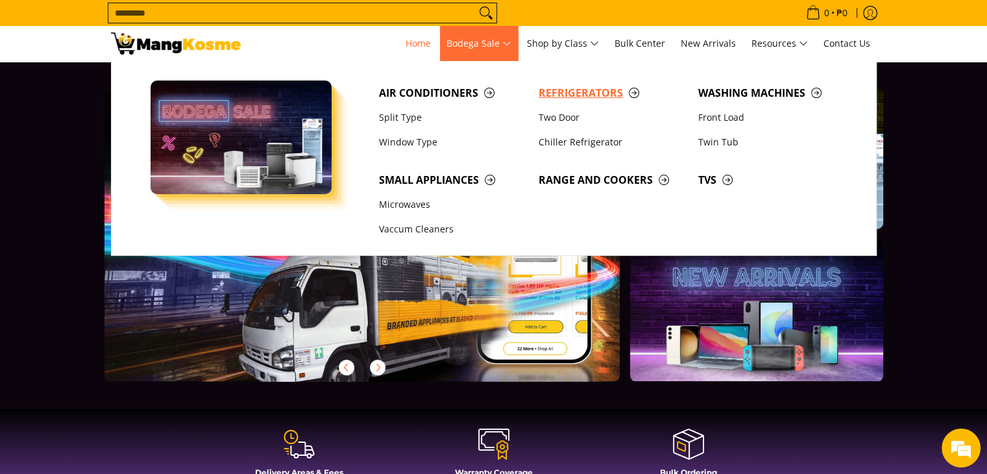
click at [576, 88] on span "Refrigerators" at bounding box center [612, 93] width 147 height 16
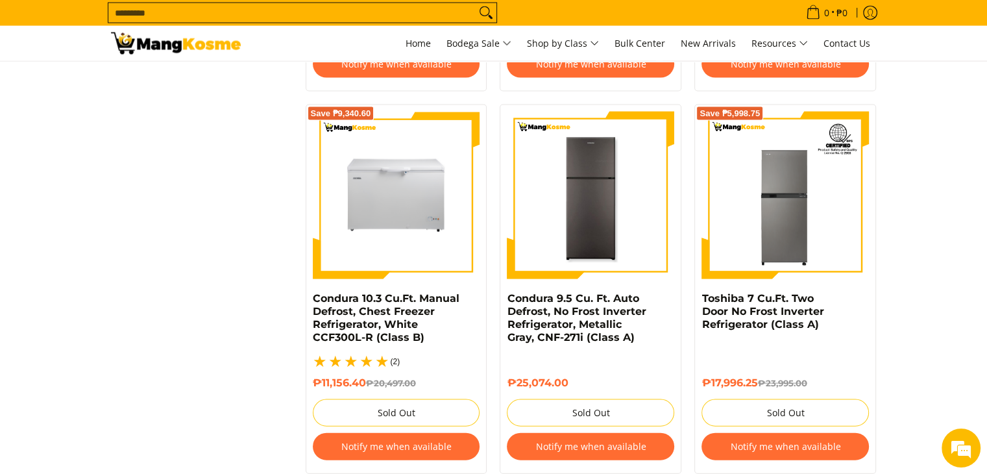
scroll to position [2920, 0]
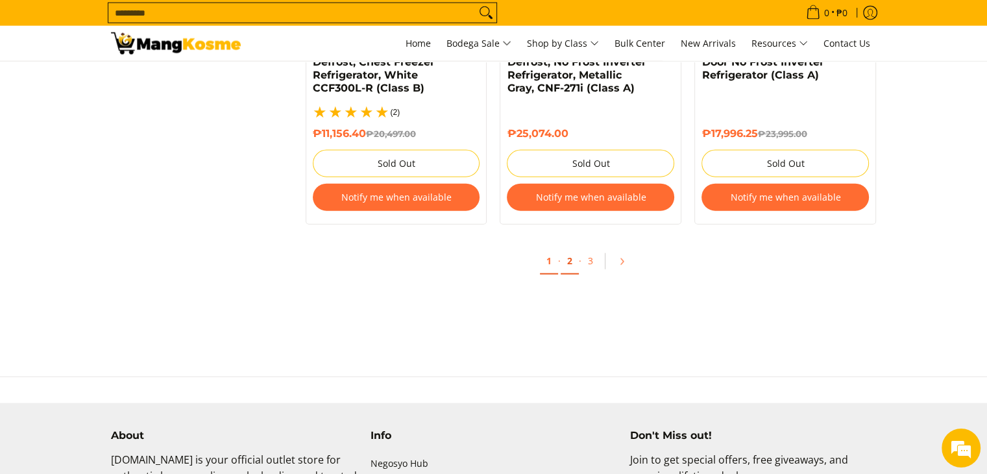
click at [574, 256] on link "2" at bounding box center [570, 261] width 18 height 27
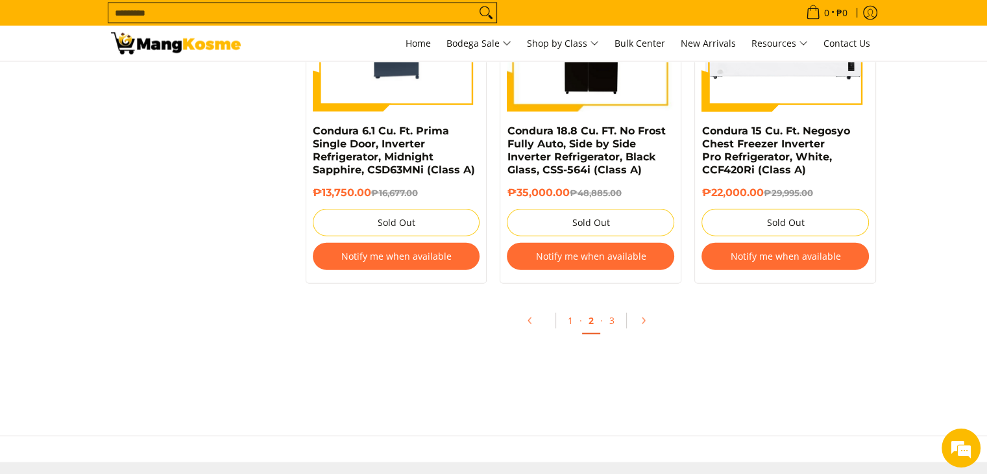
scroll to position [2855, 0]
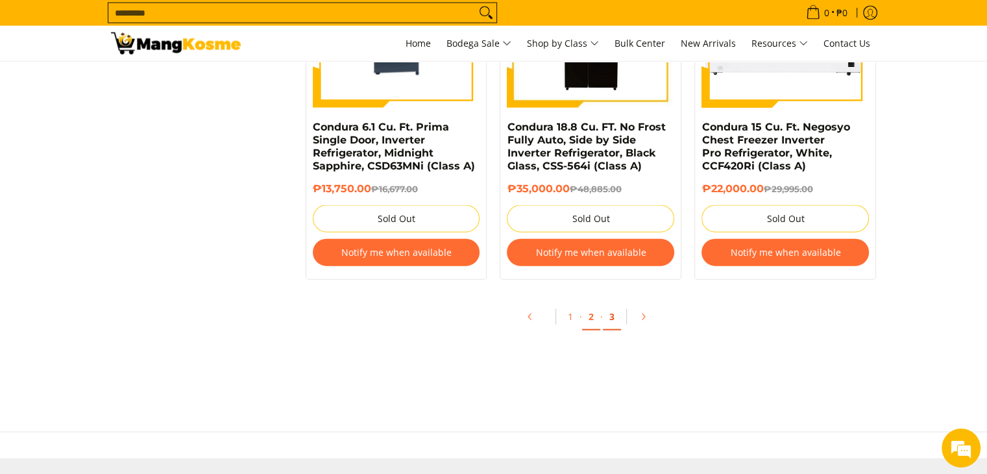
click at [614, 317] on link "3" at bounding box center [612, 317] width 18 height 27
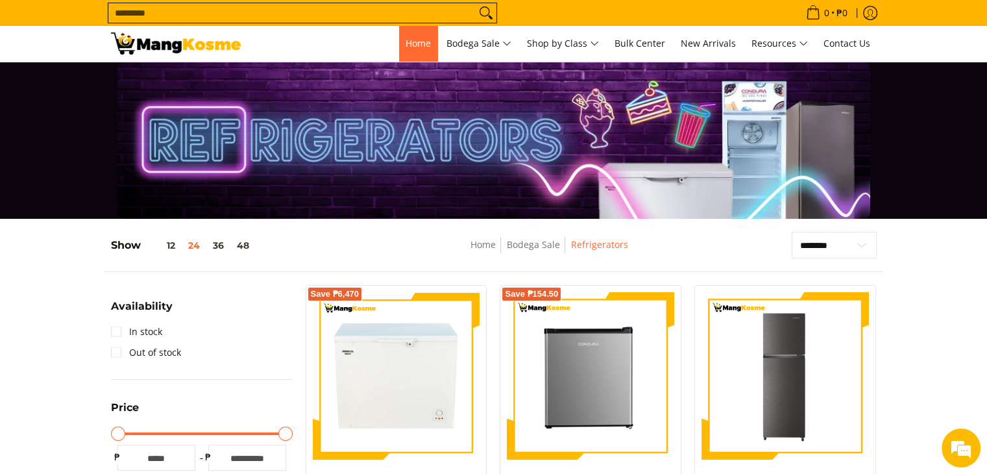
click at [423, 42] on span "Home" at bounding box center [418, 43] width 25 height 12
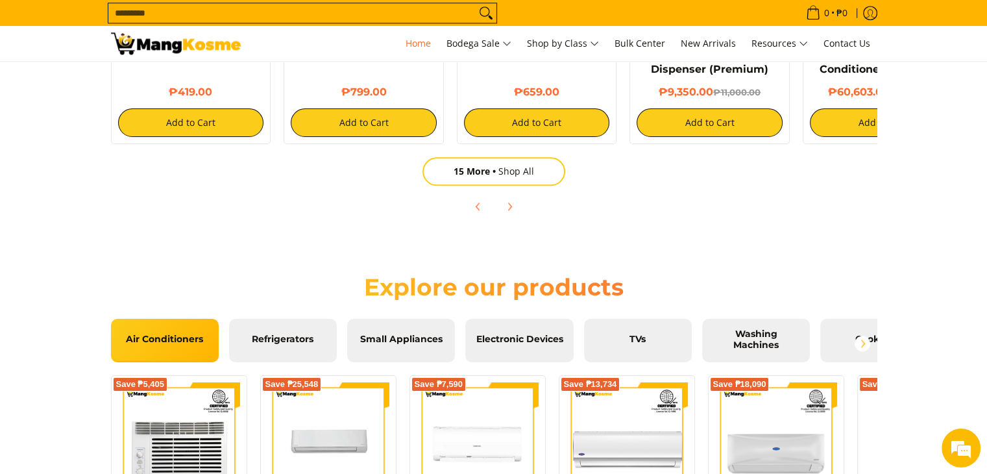
scroll to position [0, 516]
click at [289, 315] on div "Explore our products" at bounding box center [494, 289] width 792 height 59
click at [297, 340] on span "Refrigerators" at bounding box center [283, 340] width 88 height 12
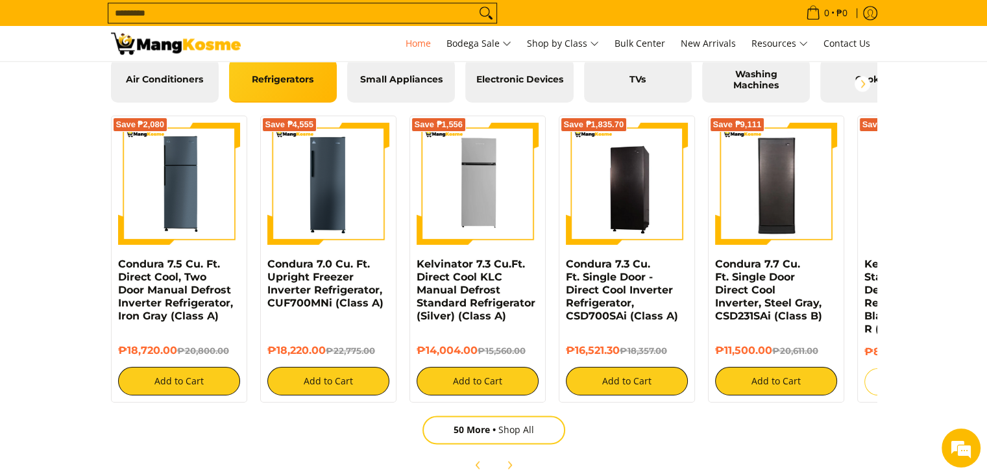
scroll to position [0, 0]
click at [504, 461] on icon "Next" at bounding box center [509, 464] width 10 height 10
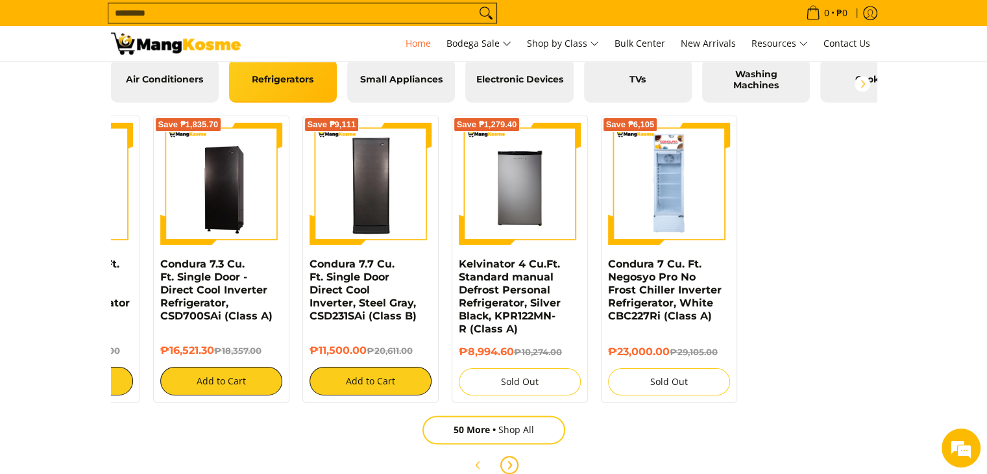
scroll to position [0, 432]
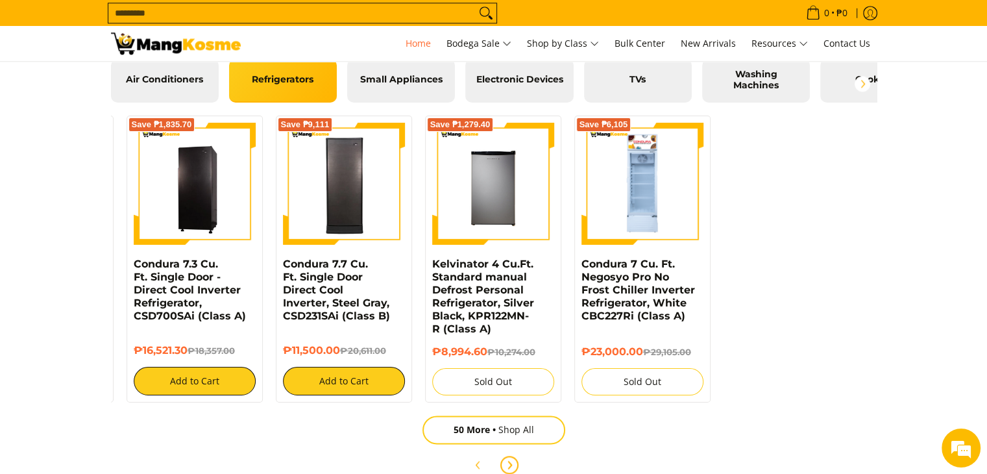
click at [504, 461] on icon "Next" at bounding box center [509, 464] width 10 height 10
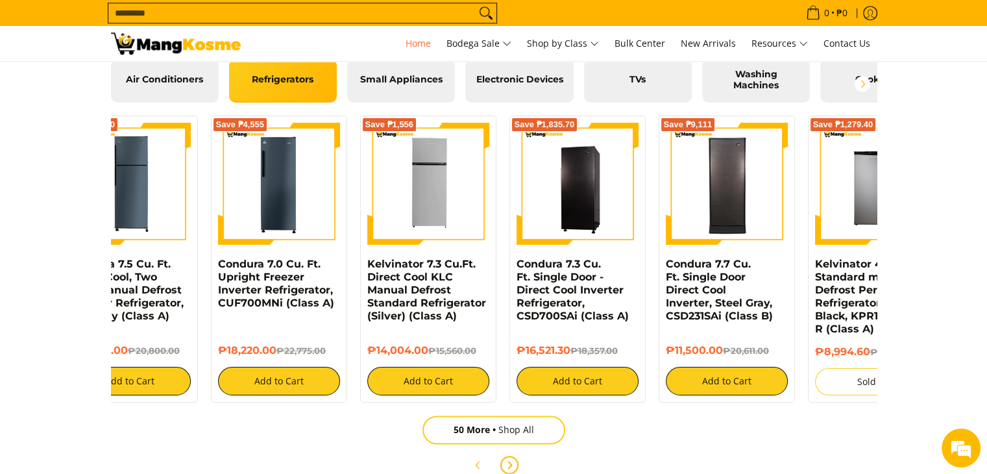
scroll to position [0, 0]
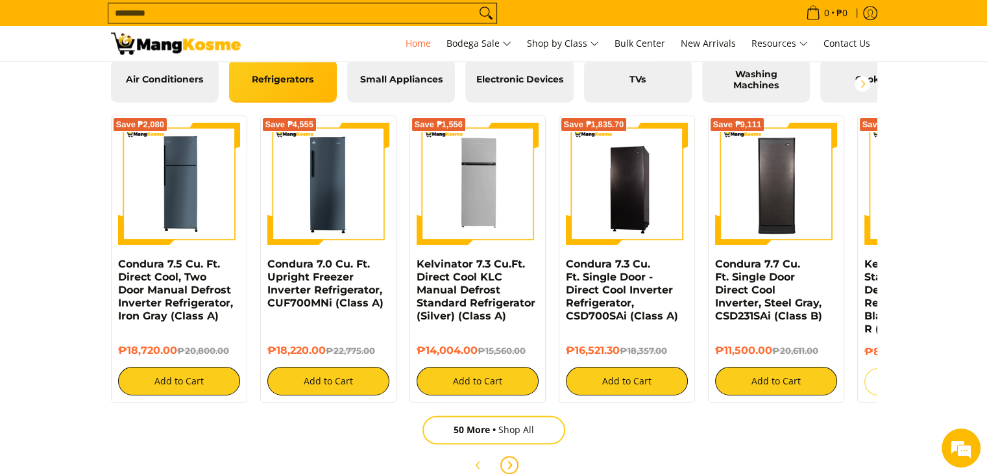
click at [504, 461] on icon "Next" at bounding box center [509, 464] width 10 height 10
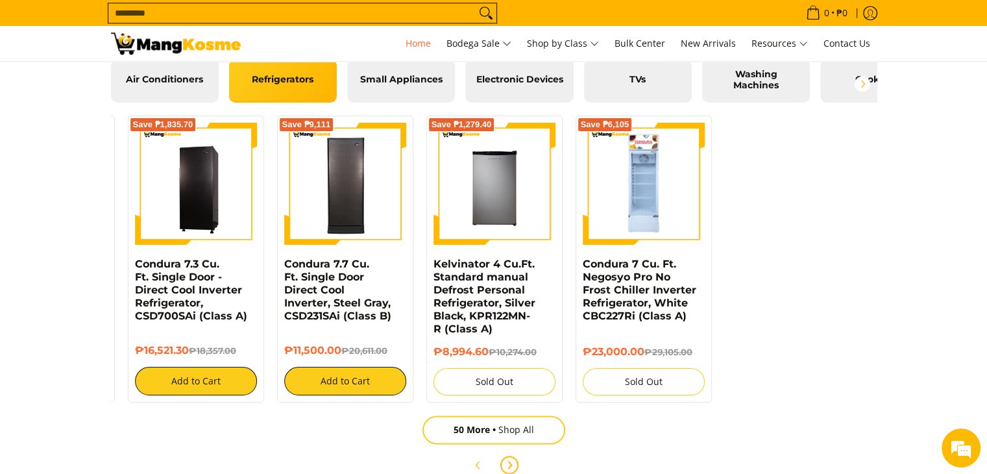
scroll to position [0, 1032]
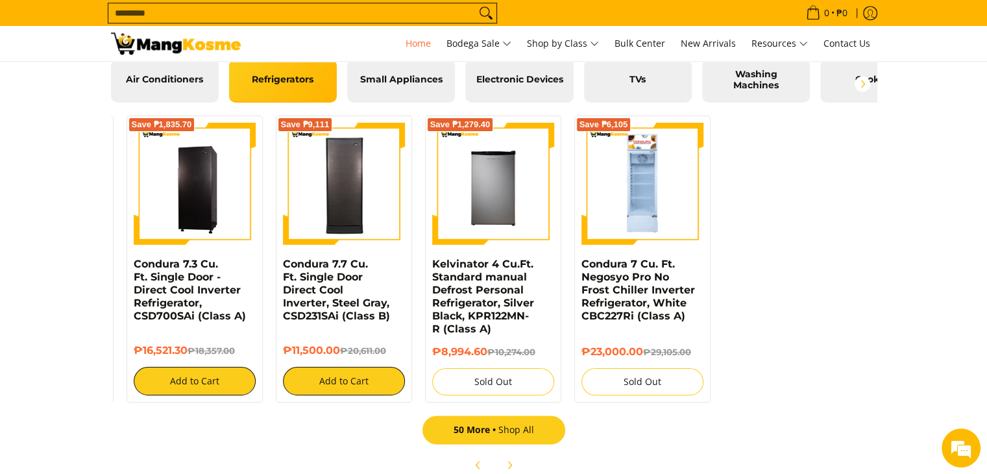
click at [505, 435] on link "50 More Shop All" at bounding box center [493, 429] width 143 height 29
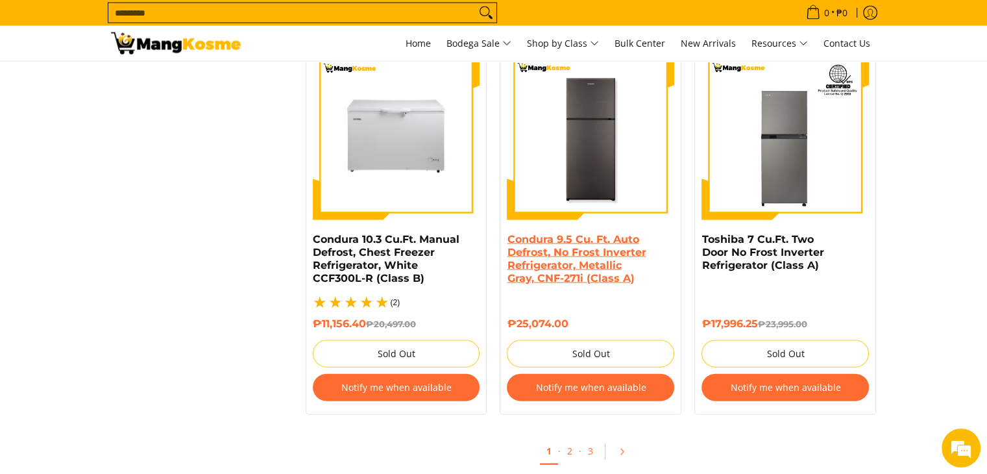
scroll to position [2725, 0]
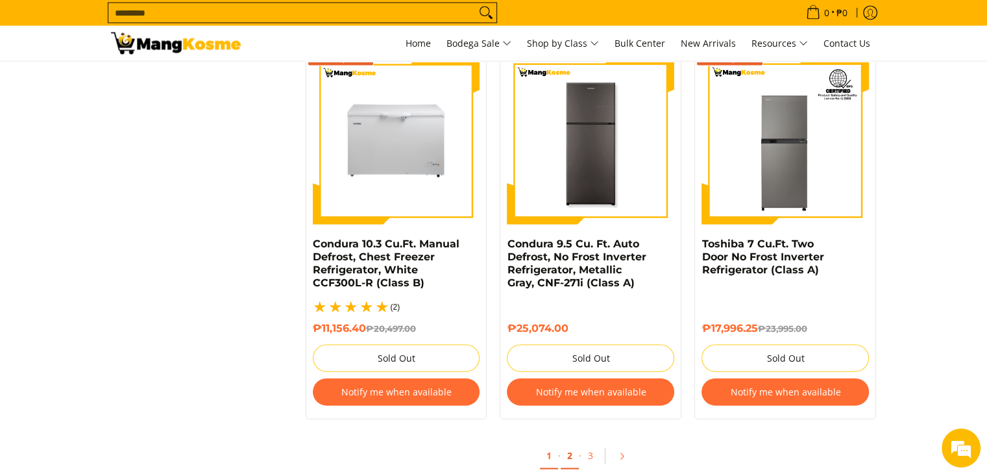
click at [561, 452] on link "2" at bounding box center [570, 456] width 18 height 27
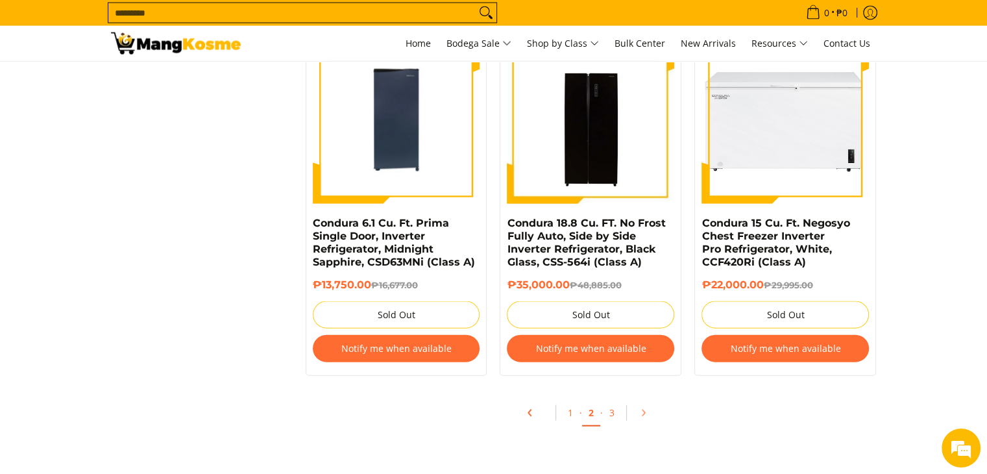
scroll to position [2855, 0]
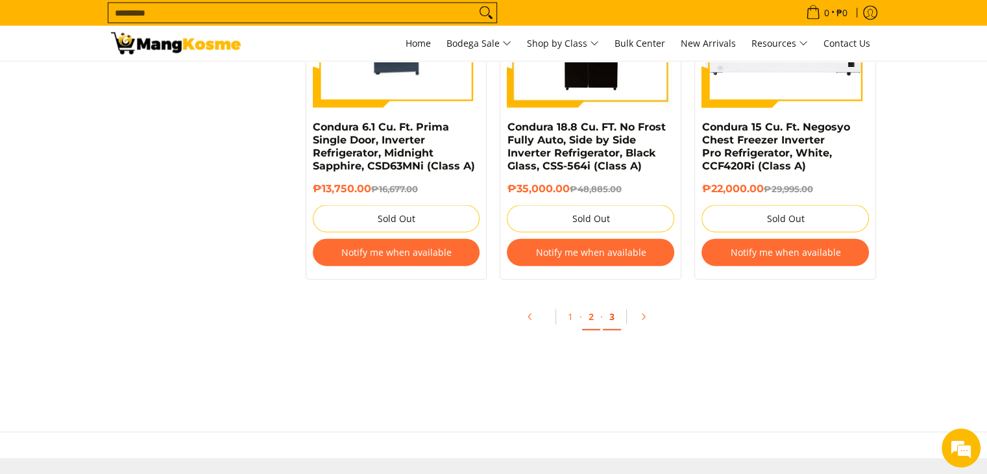
click at [613, 316] on link "3" at bounding box center [612, 317] width 18 height 27
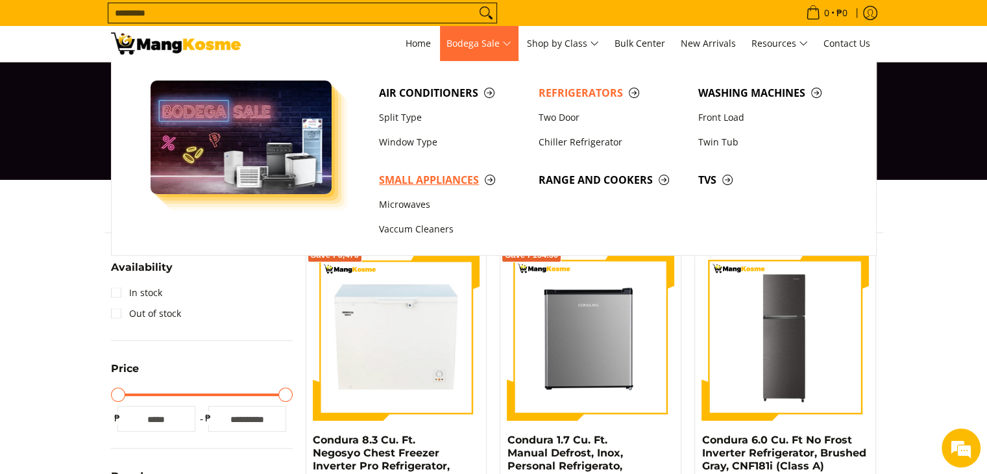
scroll to position [195, 0]
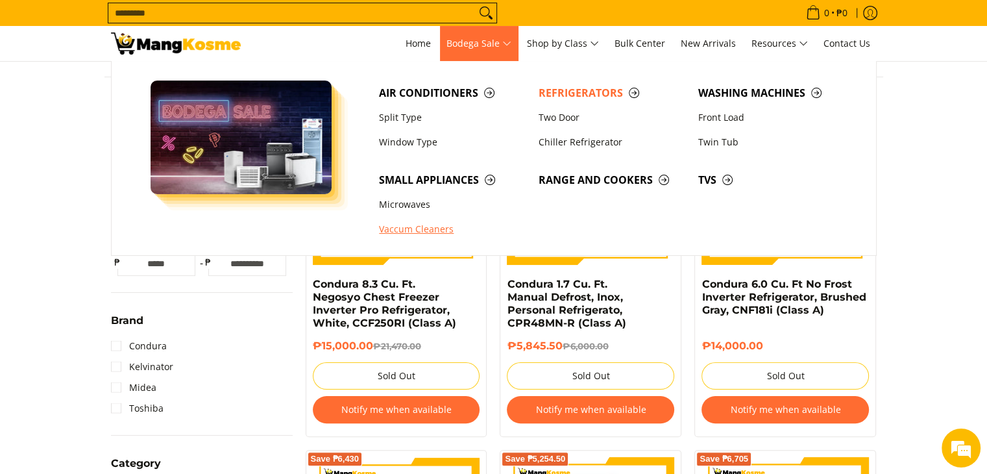
click at [427, 233] on link "Vaccum Cleaners" at bounding box center [452, 229] width 160 height 25
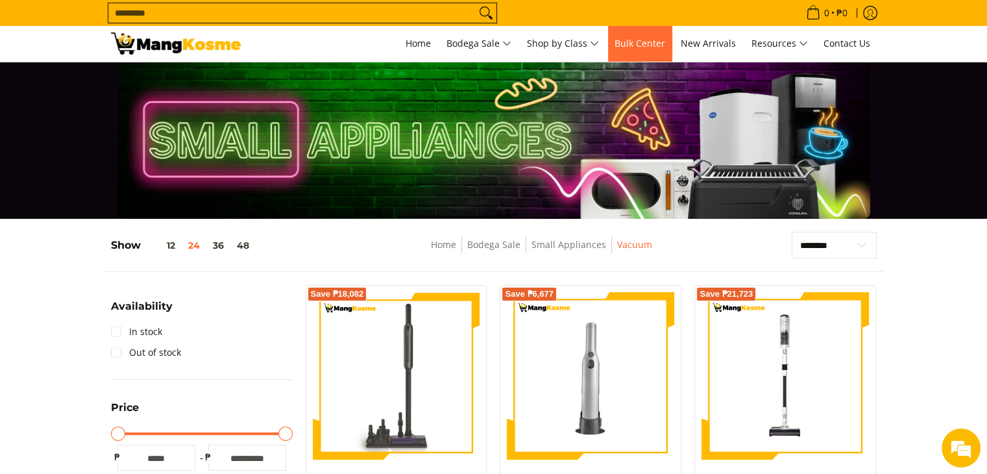
click at [613, 37] on link "Bulk Center" at bounding box center [640, 43] width 64 height 35
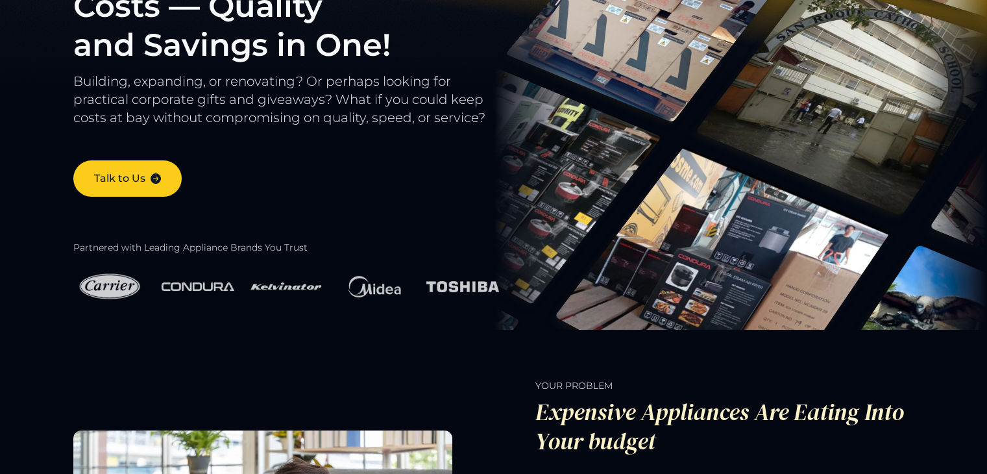
scroll to position [156, 0]
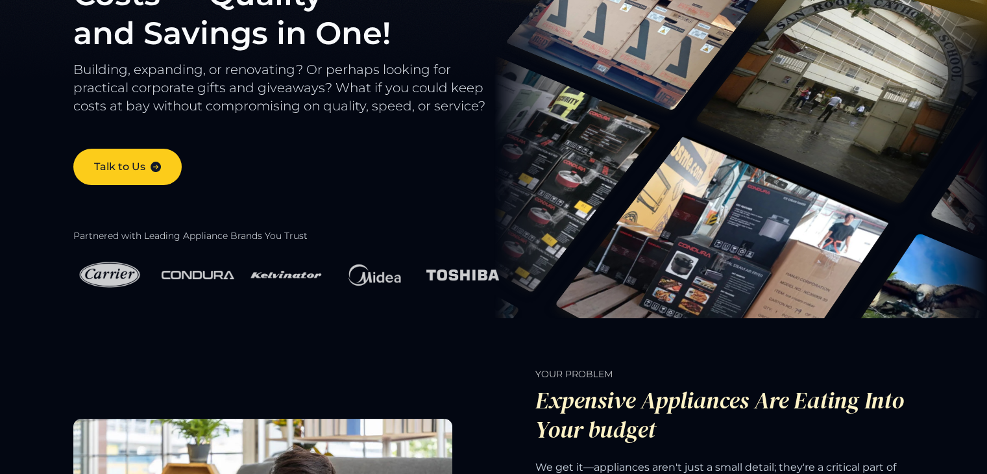
click at [389, 276] on img at bounding box center [374, 274] width 73 height 45
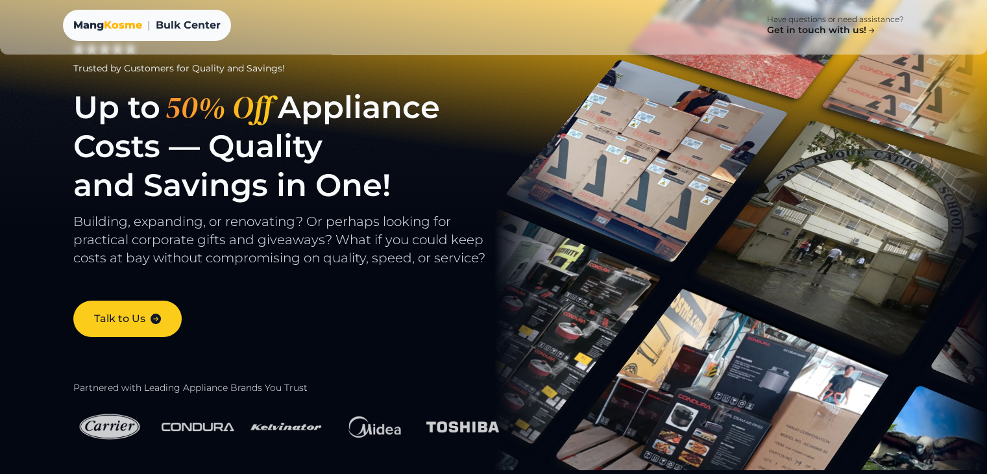
scroll to position [0, 0]
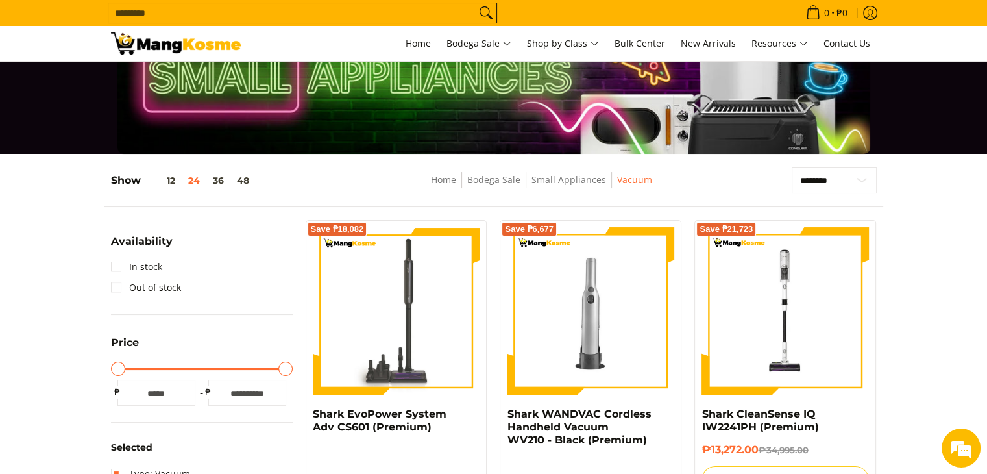
scroll to position [65, 0]
click at [236, 182] on button "48" at bounding box center [242, 180] width 25 height 10
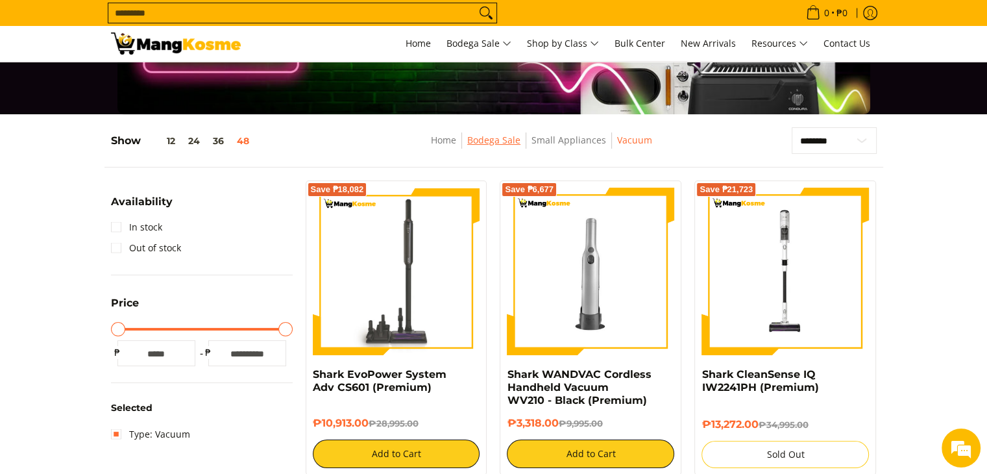
scroll to position [0, 0]
click at [692, 45] on span "New Arrivals" at bounding box center [708, 43] width 55 height 12
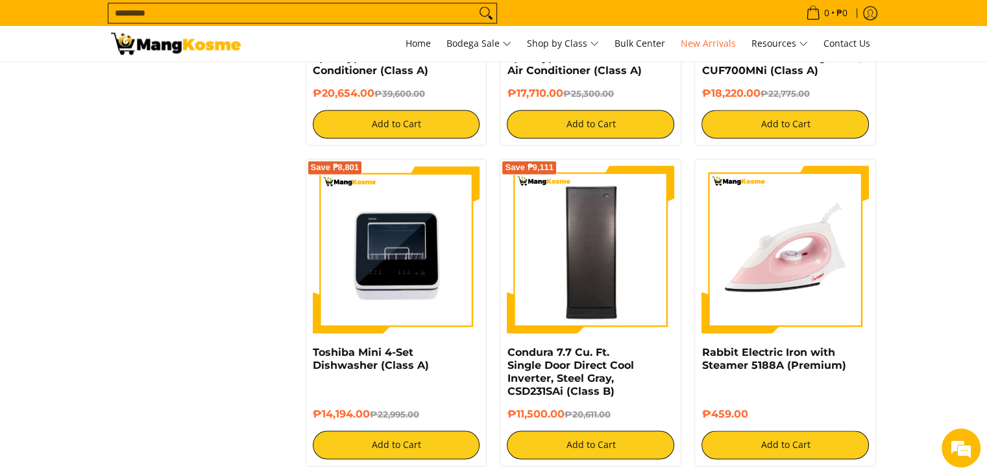
scroll to position [2012, 0]
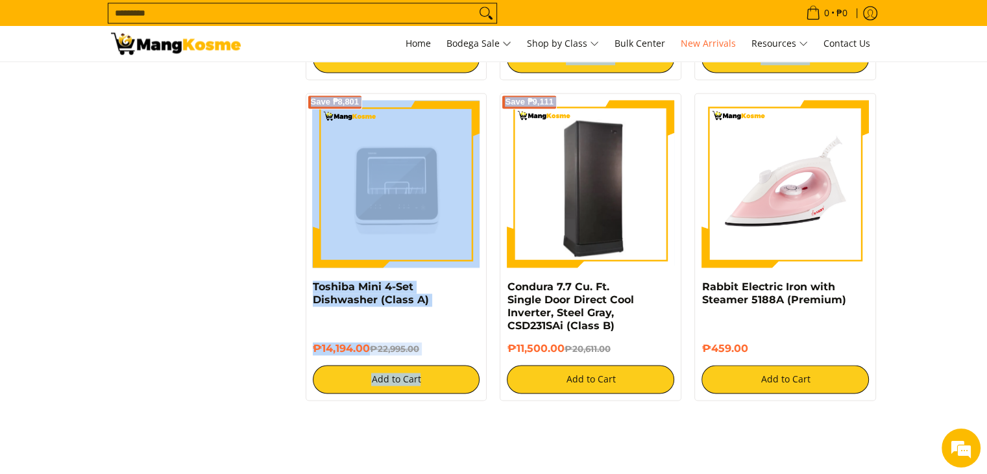
drag, startPoint x: 494, startPoint y: 86, endPoint x: 535, endPoint y: 134, distance: 62.6
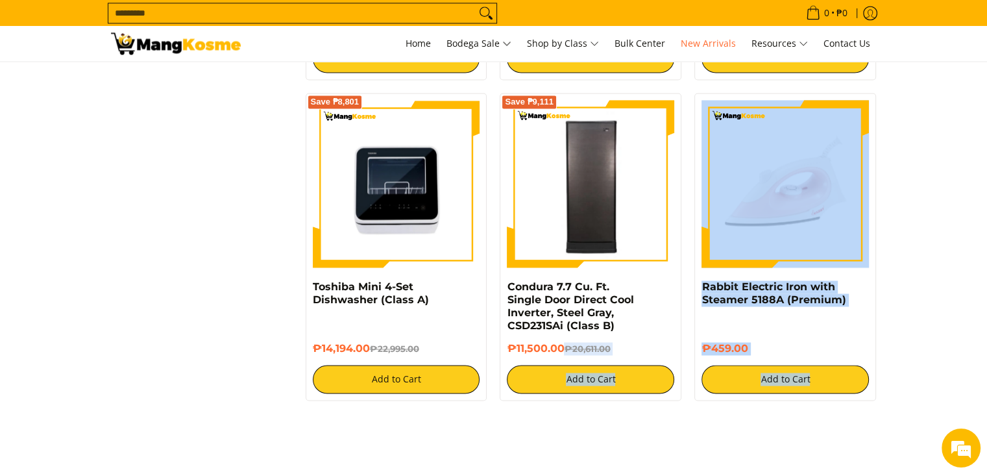
drag, startPoint x: 498, startPoint y: 403, endPoint x: 558, endPoint y: 352, distance: 78.7
